Goal: Information Seeking & Learning: Understand process/instructions

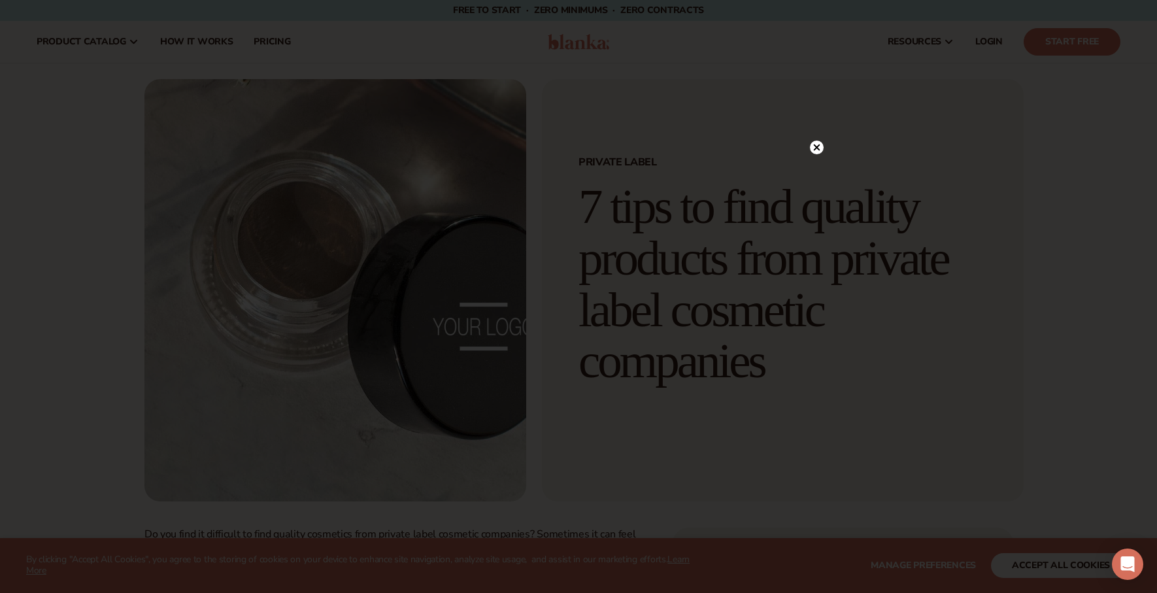
click at [817, 147] on icon at bounding box center [816, 147] width 7 height 7
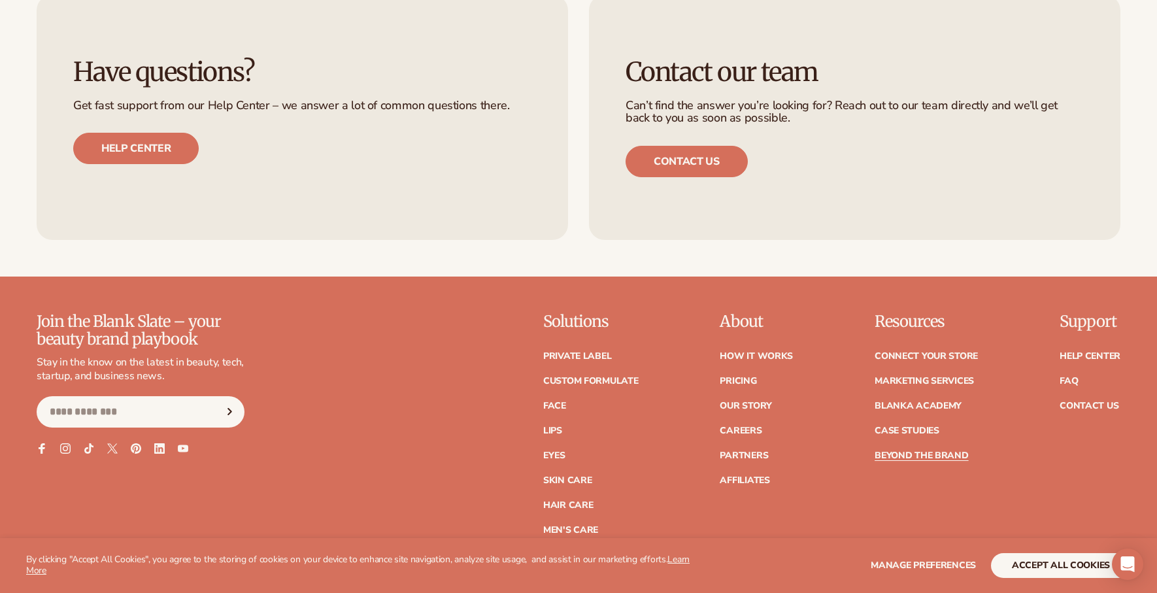
scroll to position [5440, 0]
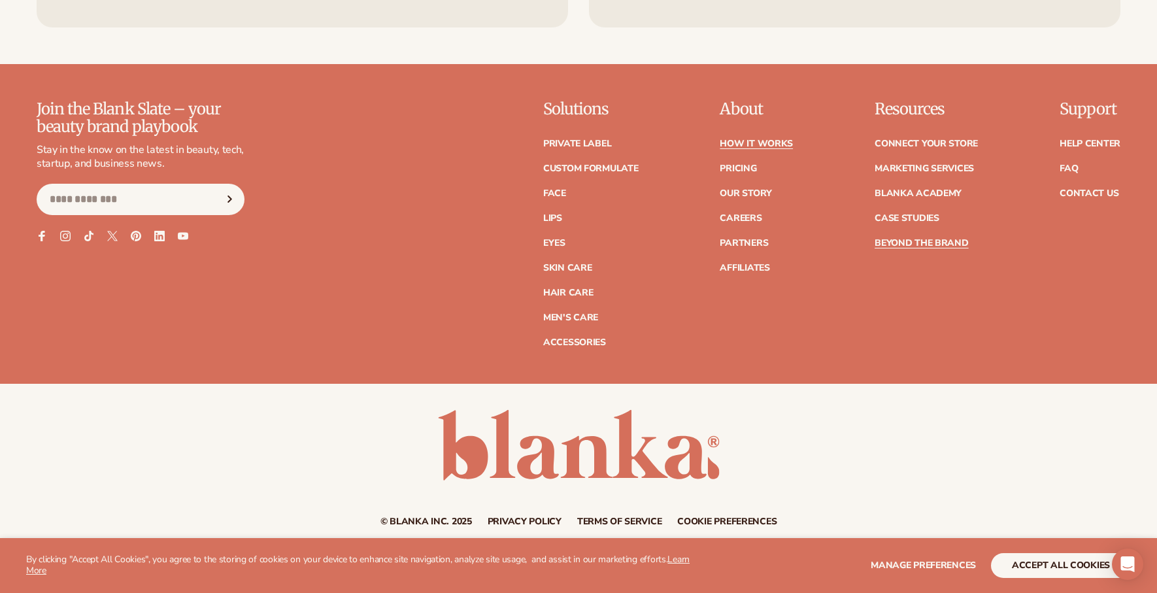
click at [746, 139] on link "How It Works" at bounding box center [755, 143] width 73 height 9
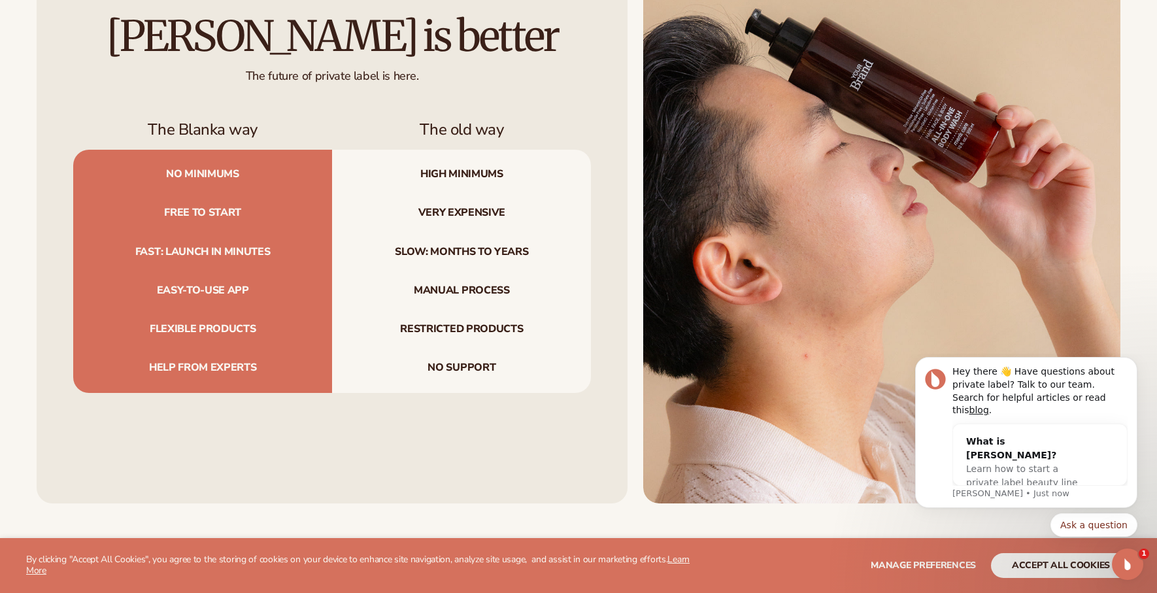
scroll to position [1527, 0]
